Goal: Use online tool/utility: Utilize a website feature to perform a specific function

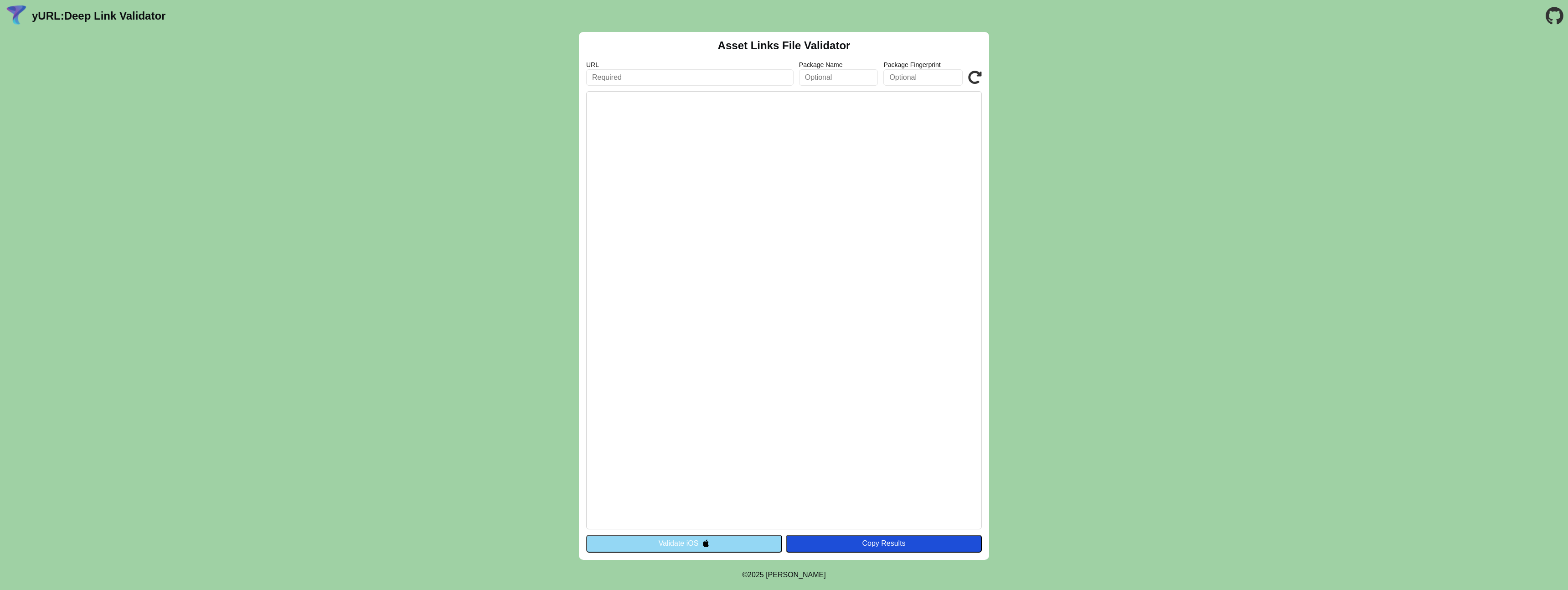
click at [761, 262] on pre at bounding box center [784, 311] width 396 height 438
click at [663, 83] on div "Asset Links File Validator URL Package Name Package Fingerprint Validate Valida…" at bounding box center [784, 295] width 410 height 528
click at [665, 79] on input "text" at bounding box center [690, 77] width 208 height 16
type input "[URL][DOMAIN_NAME]"
drag, startPoint x: 892, startPoint y: 545, endPoint x: 976, endPoint y: 360, distance: 203.2
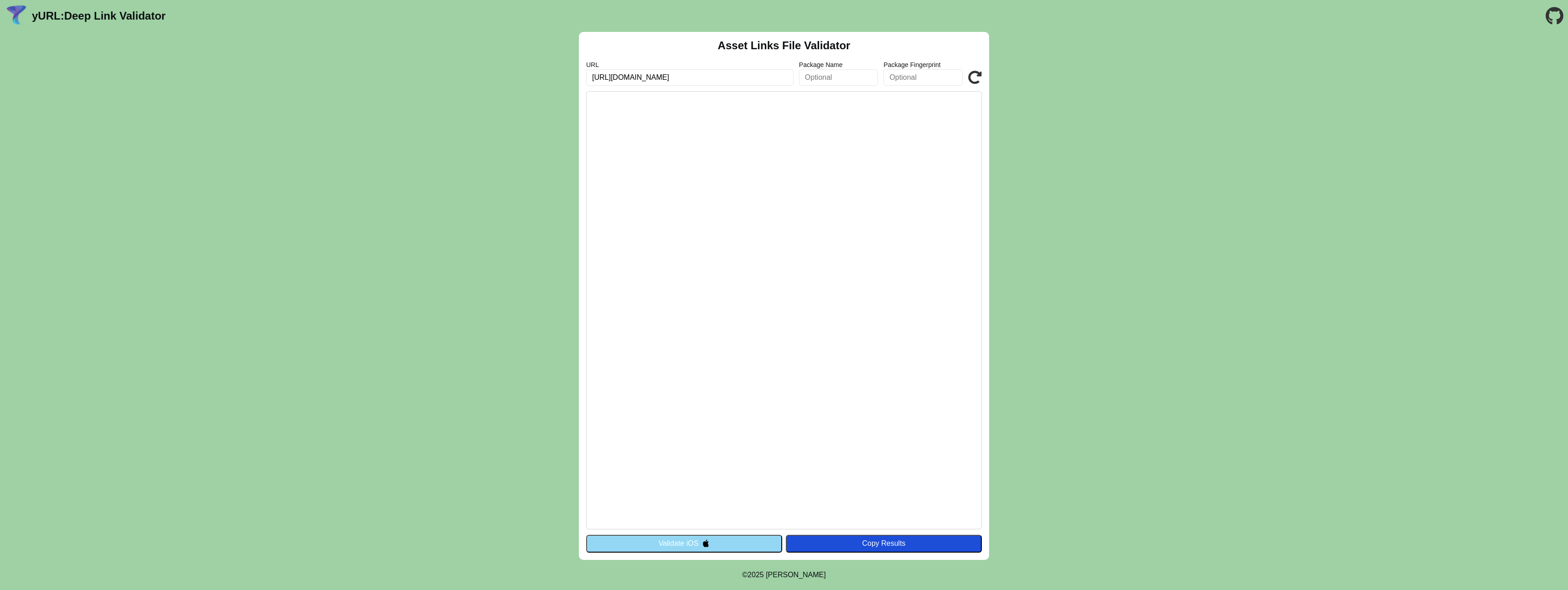
click at [976, 368] on div "Asset Links File Validator URL https://myusbk.usb.ch Package Name Package Finge…" at bounding box center [784, 295] width 410 height 528
click at [971, 77] on icon at bounding box center [975, 77] width 13 height 13
click at [668, 538] on button "Validate iOS" at bounding box center [684, 543] width 196 height 17
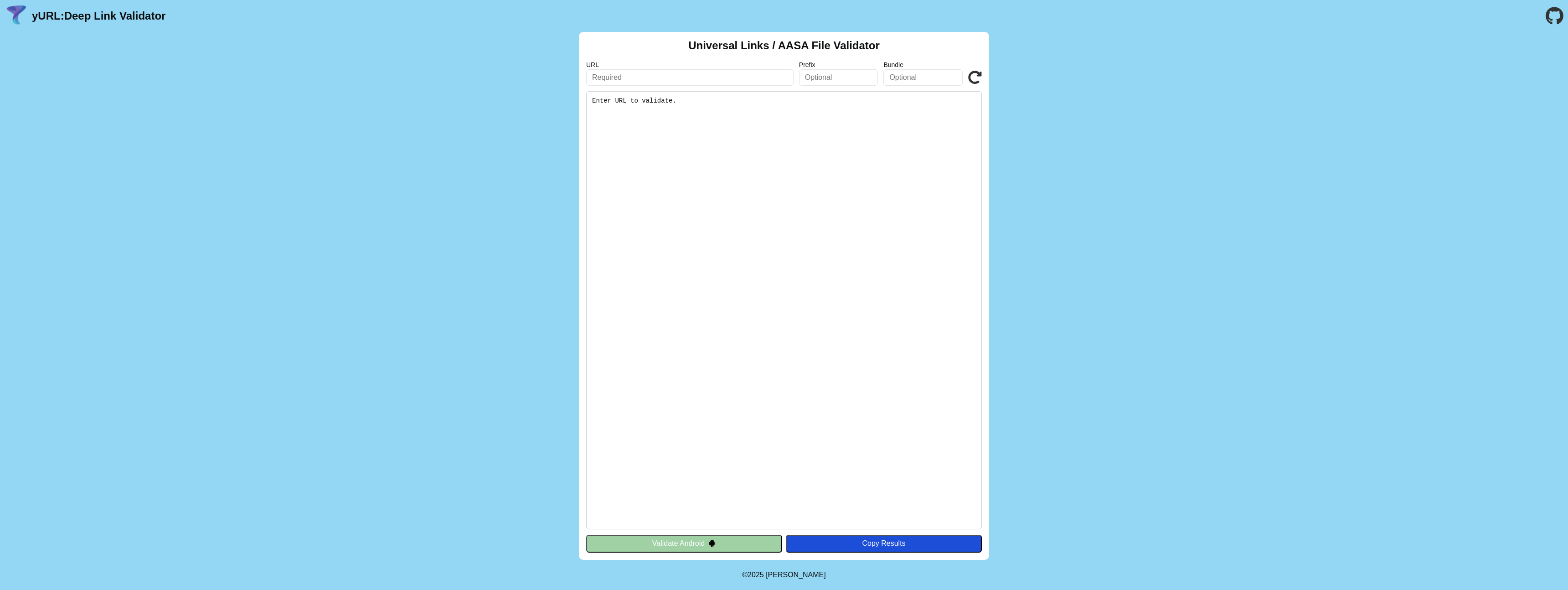
click at [723, 544] on button "Validate Android" at bounding box center [684, 543] width 196 height 17
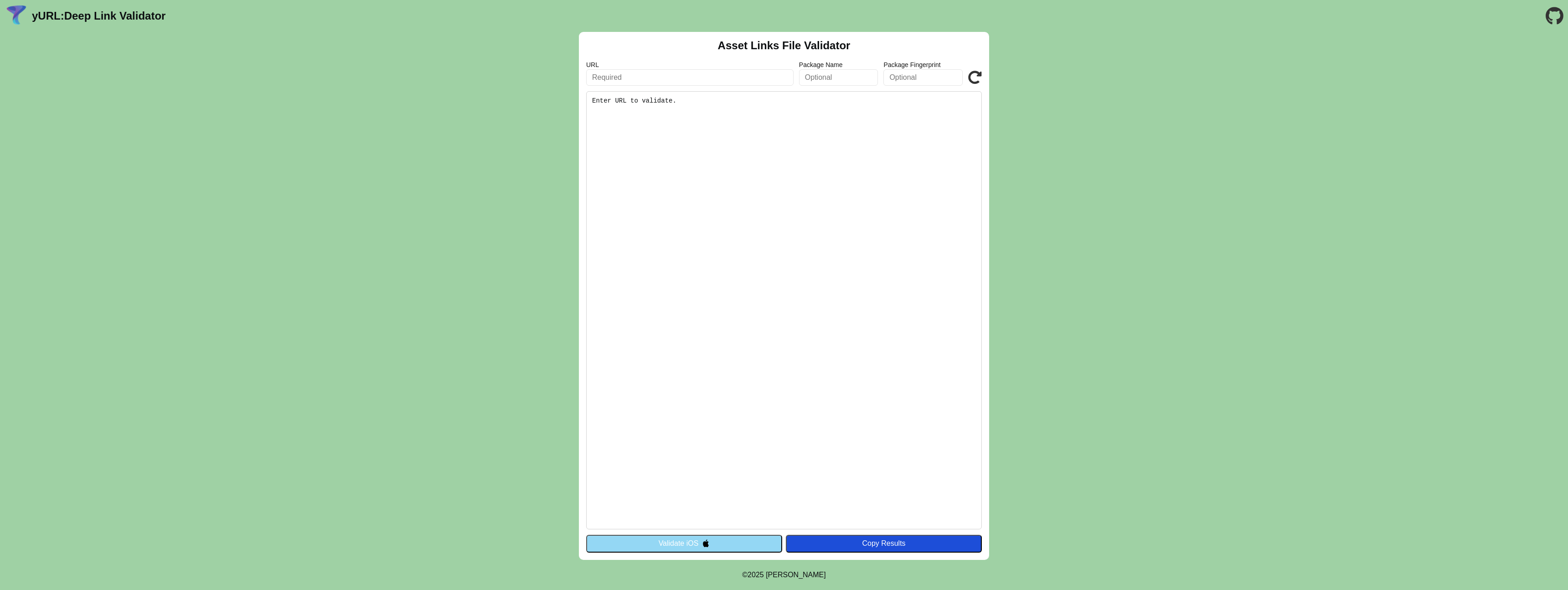
click at [638, 77] on input "text" at bounding box center [690, 77] width 208 height 16
paste input "8A:5A:2C:92:7B:52:E4:73:6D:51:9A:21:4C:5F:CE:81:74:9E:C7:8F:9B:43:71:75:34:04:7…"
click at [638, 77] on input "8A:5A:2C:92:7B:52:E4:73:6D:51:9A:21:4C:5F:CE:81:74:9E:C7:8F:9B:43:71:75:34:04:7…" at bounding box center [690, 77] width 208 height 16
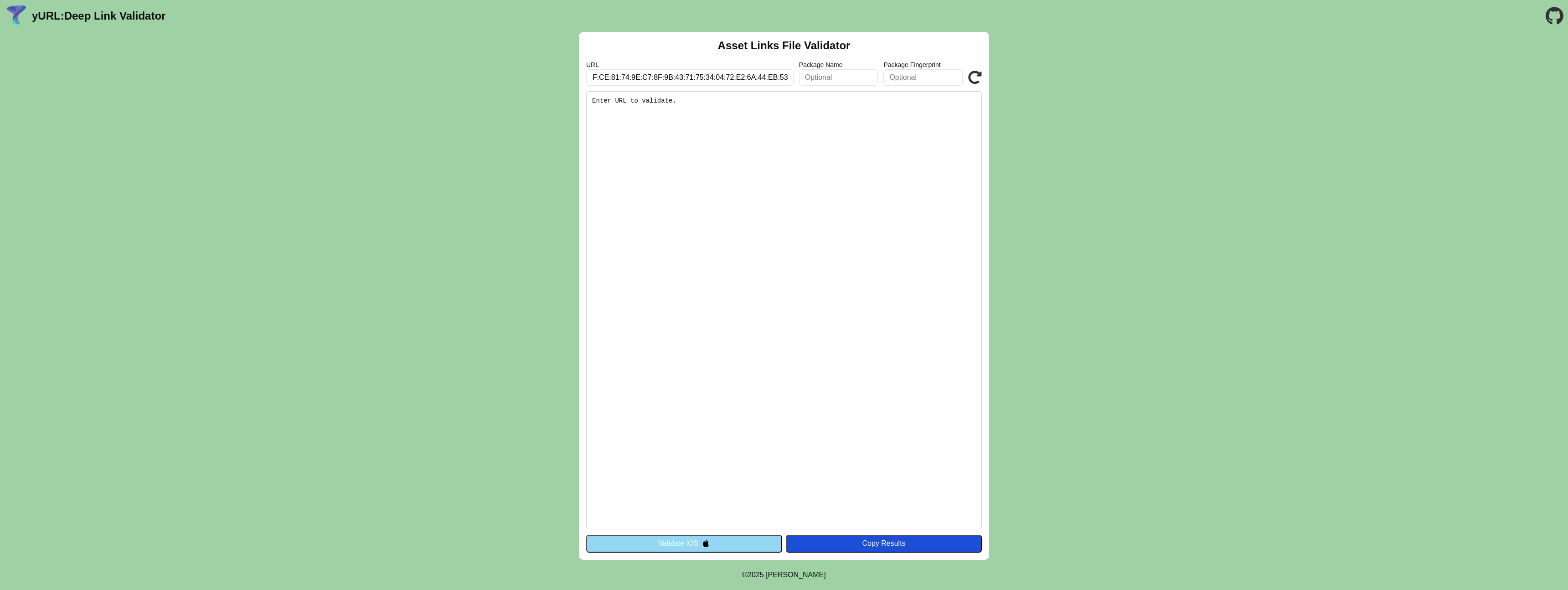
click at [638, 77] on input "8A:5A:2C:92:7B:52:E4:73:6D:51:9A:21:4C:5F:CE:81:74:9E:C7:8F:9B:43:71:75:34:04:7…" at bounding box center [690, 77] width 208 height 16
type input "https://myusbk.usb.ch"
click button "Validate" at bounding box center [0, 0] width 0 height 0
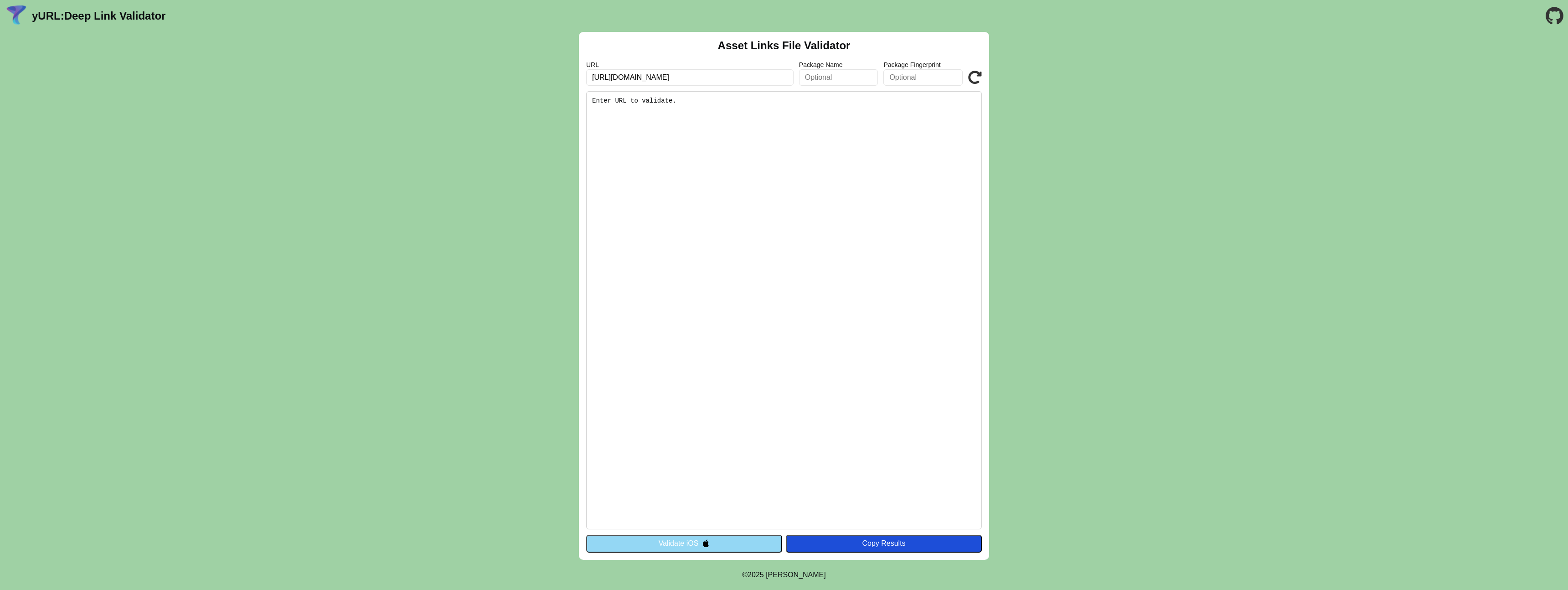
click button "Validate" at bounding box center [0, 0] width 0 height 0
click at [979, 76] on icon at bounding box center [975, 77] width 13 height 13
click at [691, 82] on input "https://myusbk.usb.ch" at bounding box center [690, 77] width 208 height 16
click at [699, 387] on pre "Enter URL to validate." at bounding box center [784, 311] width 396 height 438
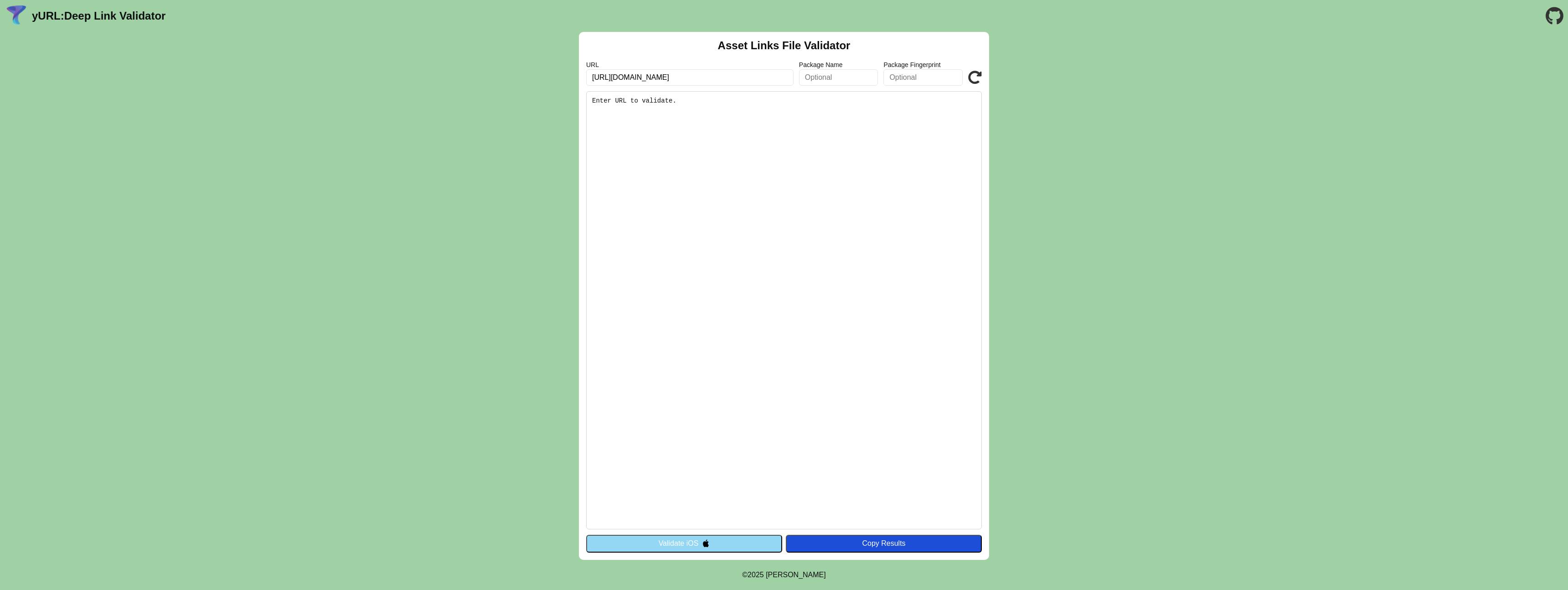
click at [705, 541] on img at bounding box center [705, 543] width 8 height 8
drag, startPoint x: 674, startPoint y: 79, endPoint x: 533, endPoint y: 83, distance: 141.1
click at [533, 83] on div "Asset Links File Validator URL https://myusbk.usb.ch Package Name Package Finge…" at bounding box center [784, 295] width 1568 height 528
click at [628, 83] on input "https://myusbk.usb.ch" at bounding box center [690, 77] width 208 height 16
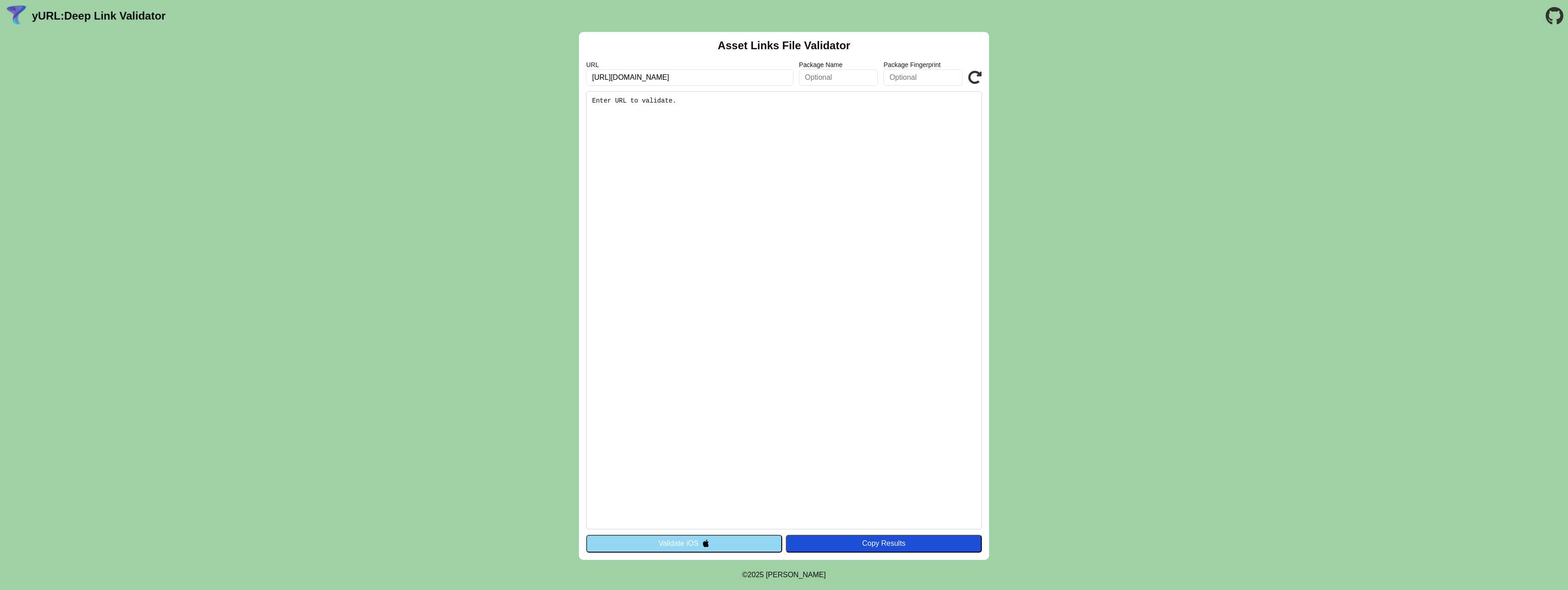
click at [628, 83] on input "https://myusbk.usb.ch" at bounding box center [690, 77] width 208 height 16
drag, startPoint x: 473, startPoint y: 136, endPoint x: 299, endPoint y: 99, distance: 177.9
click at [470, 133] on div "Asset Links File Validator URL https://myusbk.usb.ch Package Name Package Finge…" at bounding box center [784, 295] width 1568 height 528
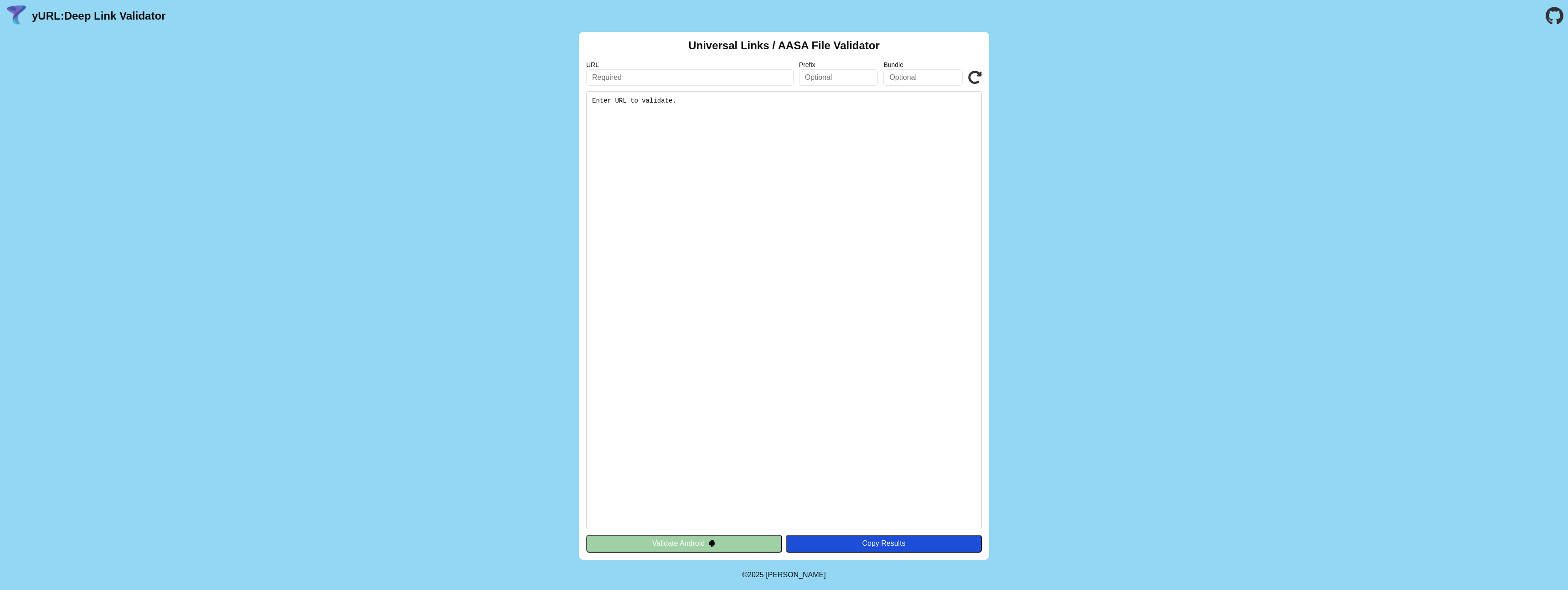
click at [693, 533] on div "Universal Links / AASA File Validator URL Prefix Bundle Validate Enter URL to v…" at bounding box center [784, 295] width 410 height 528
click at [682, 538] on button "Validate Android" at bounding box center [684, 543] width 196 height 17
